Goal: Book appointment/travel/reservation

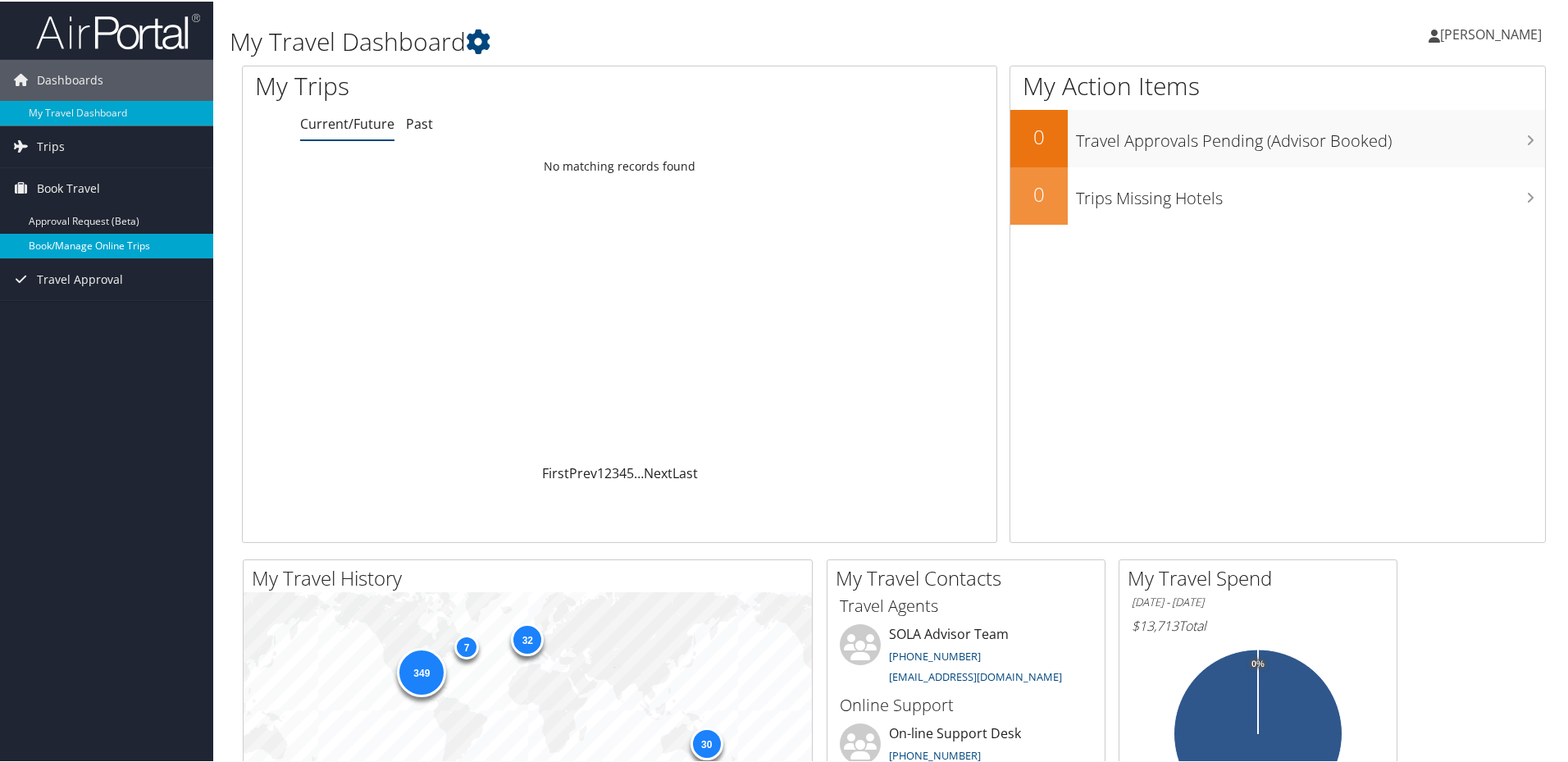
click at [105, 251] on link "Book/Manage Online Trips" at bounding box center [106, 244] width 214 height 25
